Goal: Transaction & Acquisition: Purchase product/service

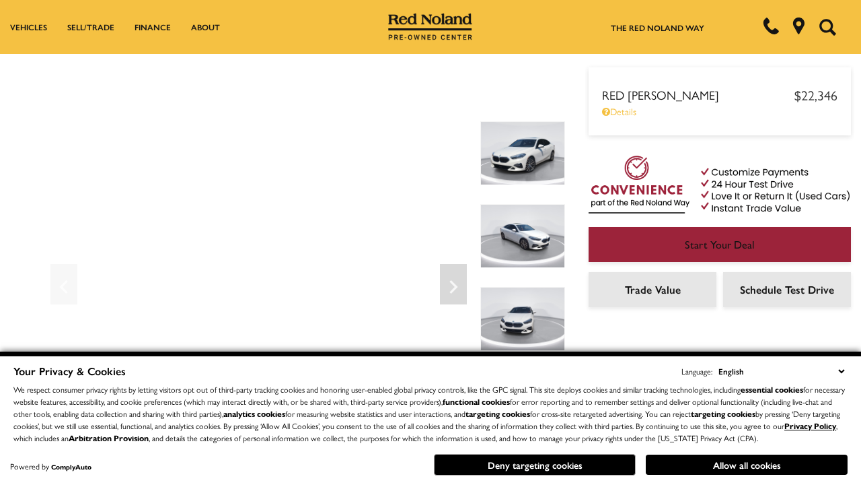
scroll to position [705, 0]
